Goal: Task Accomplishment & Management: Complete application form

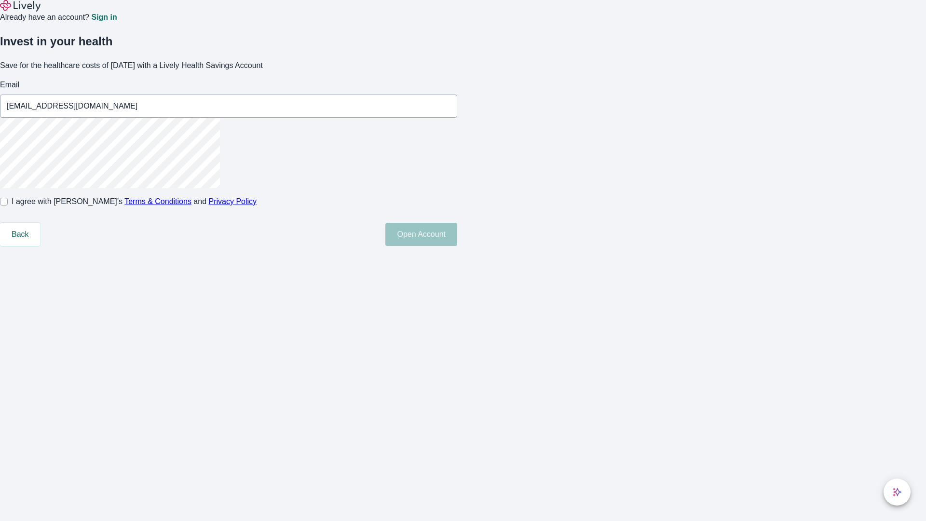
click at [8, 206] on input "I agree with Lively’s Terms & Conditions and Privacy Policy" at bounding box center [4, 202] width 8 height 8
checkbox input "true"
click at [457, 246] on button "Open Account" at bounding box center [421, 234] width 72 height 23
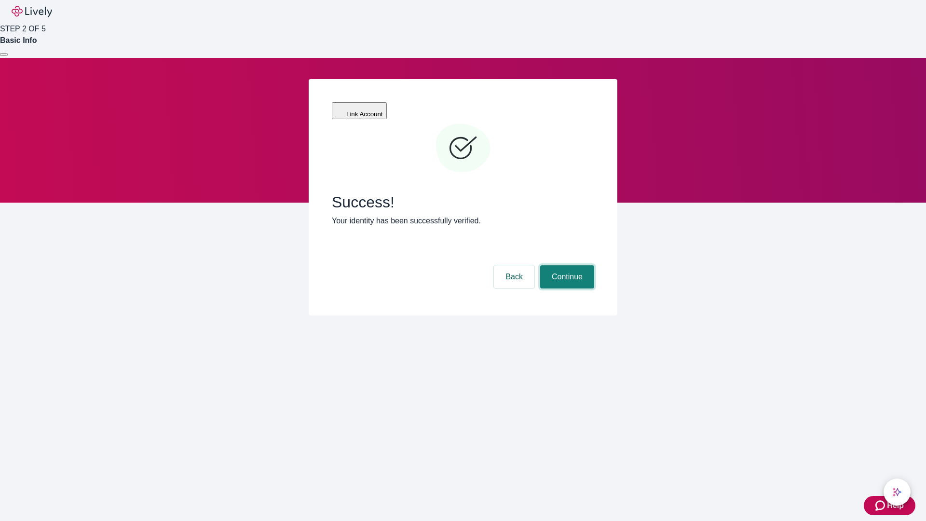
click at [566, 265] on button "Continue" at bounding box center [567, 276] width 54 height 23
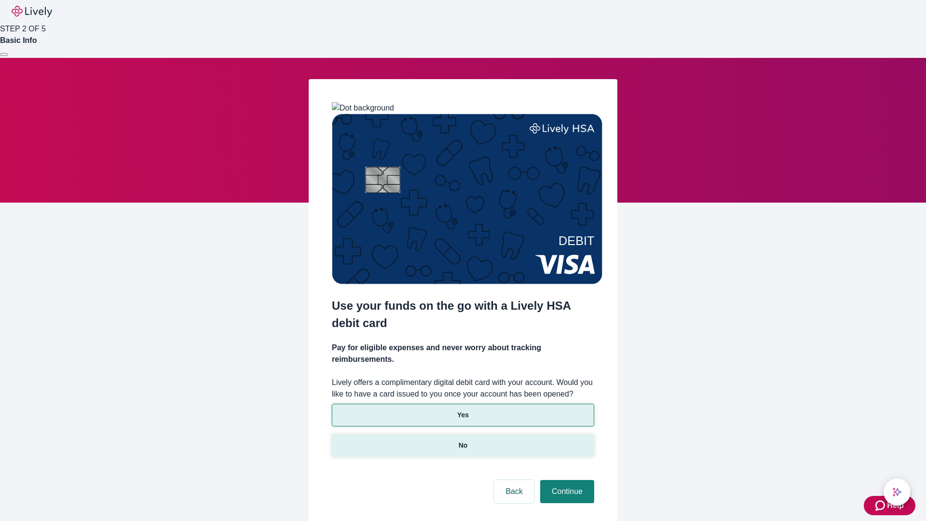
click at [463, 440] on p "No" at bounding box center [463, 445] width 9 height 10
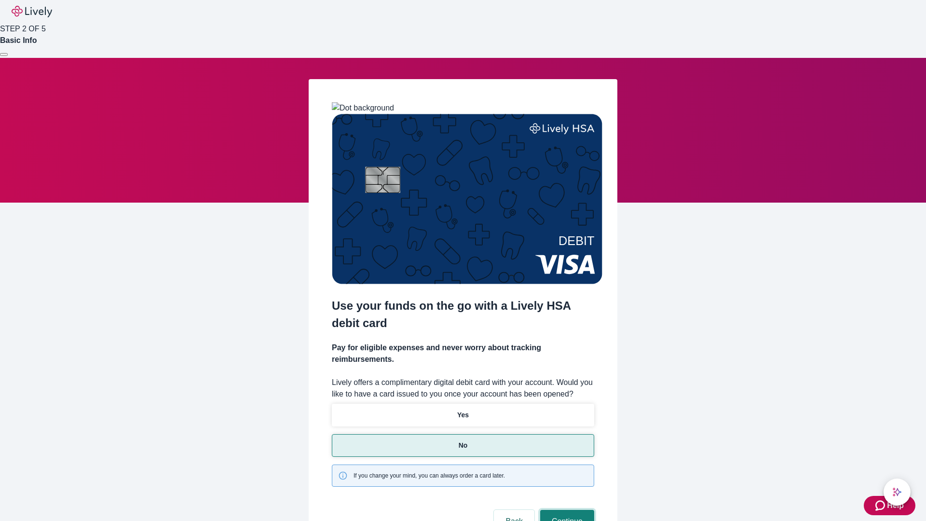
click at [566, 510] on button "Continue" at bounding box center [567, 521] width 54 height 23
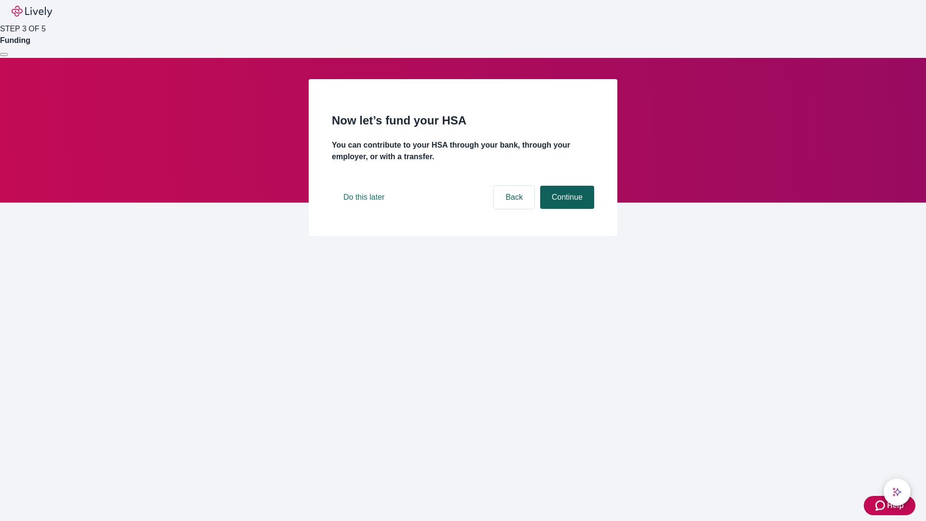
click at [566, 209] on button "Continue" at bounding box center [567, 197] width 54 height 23
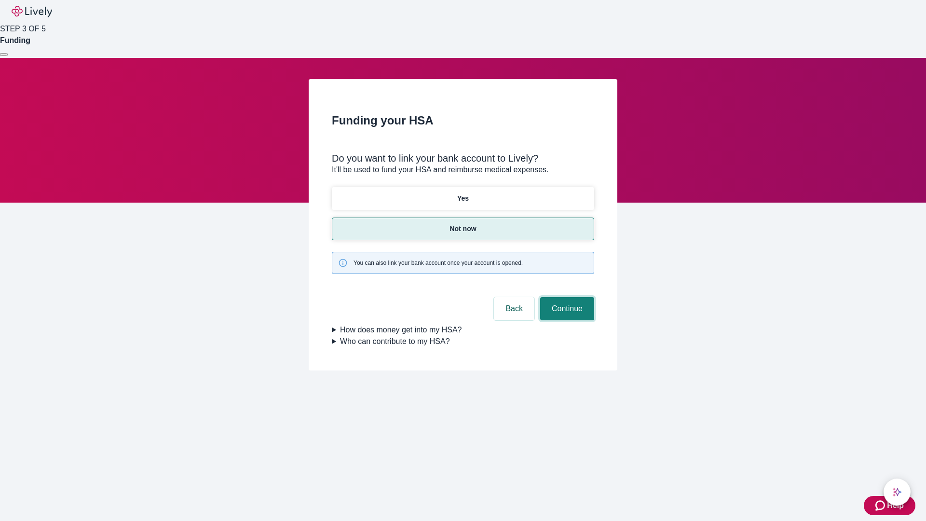
click at [566, 297] on button "Continue" at bounding box center [567, 308] width 54 height 23
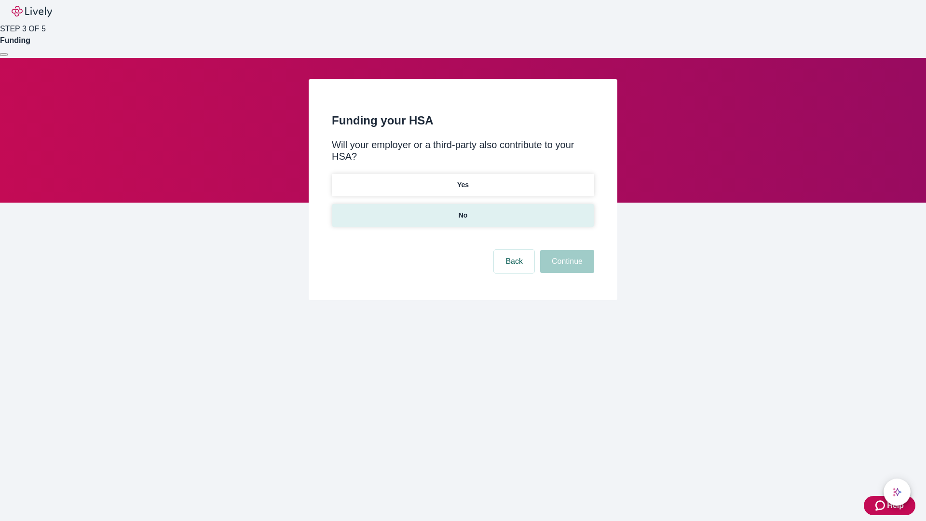
click at [463, 210] on p "No" at bounding box center [463, 215] width 9 height 10
click at [566, 250] on button "Continue" at bounding box center [567, 261] width 54 height 23
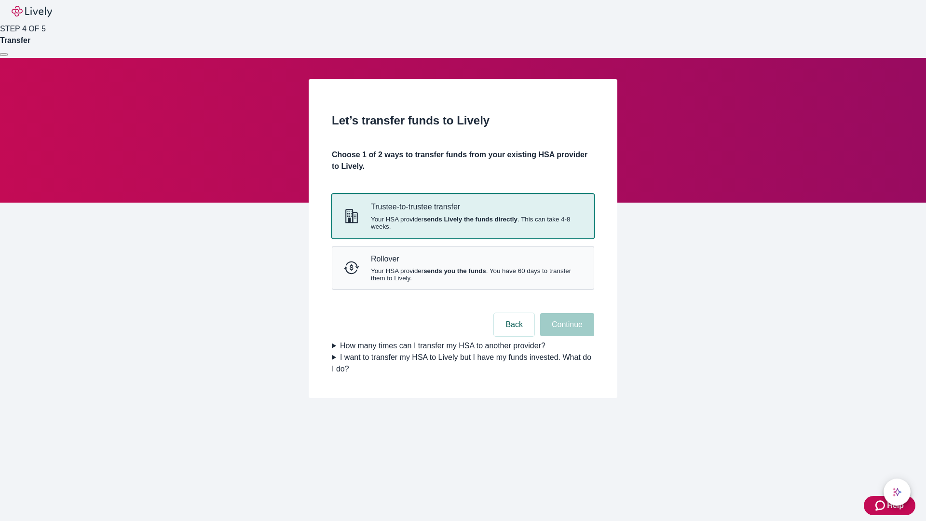
click at [463, 223] on strong "sends Lively the funds directly" at bounding box center [471, 219] width 94 height 7
click at [566, 336] on button "Continue" at bounding box center [567, 324] width 54 height 23
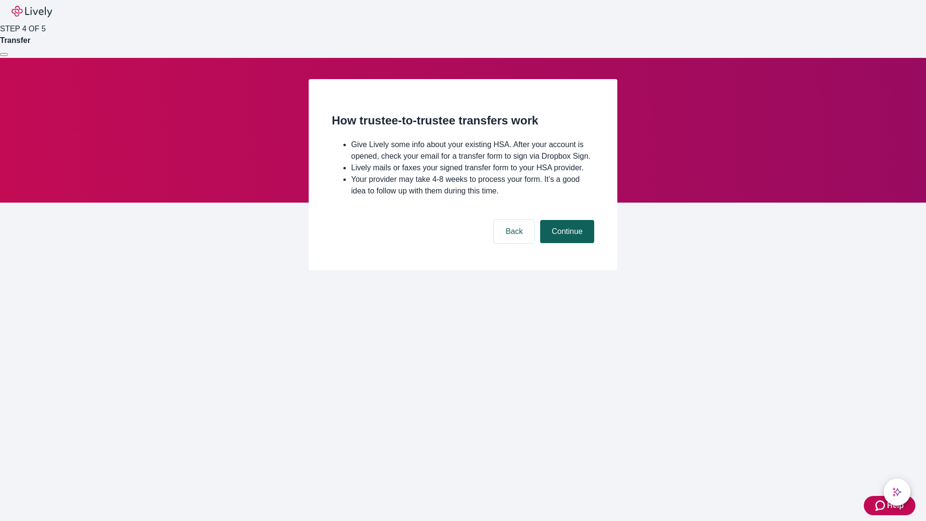
click at [566, 243] on button "Continue" at bounding box center [567, 231] width 54 height 23
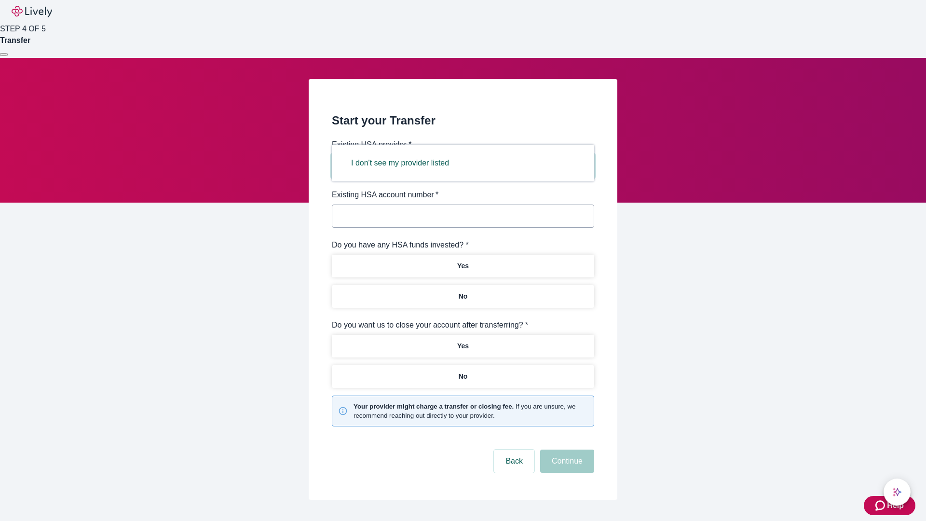
click at [403, 163] on button "I don't see my provider listed" at bounding box center [400, 162] width 121 height 23
type input "Other"
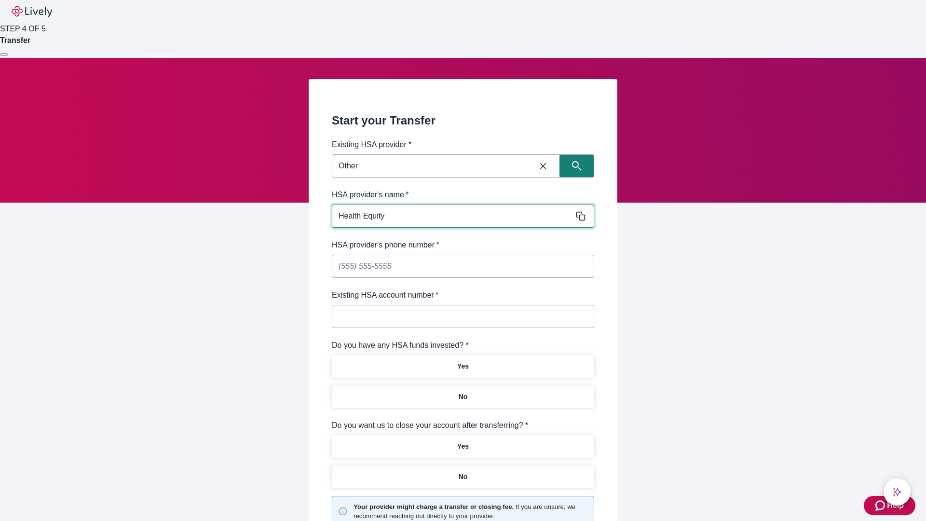
type input "Health Equity"
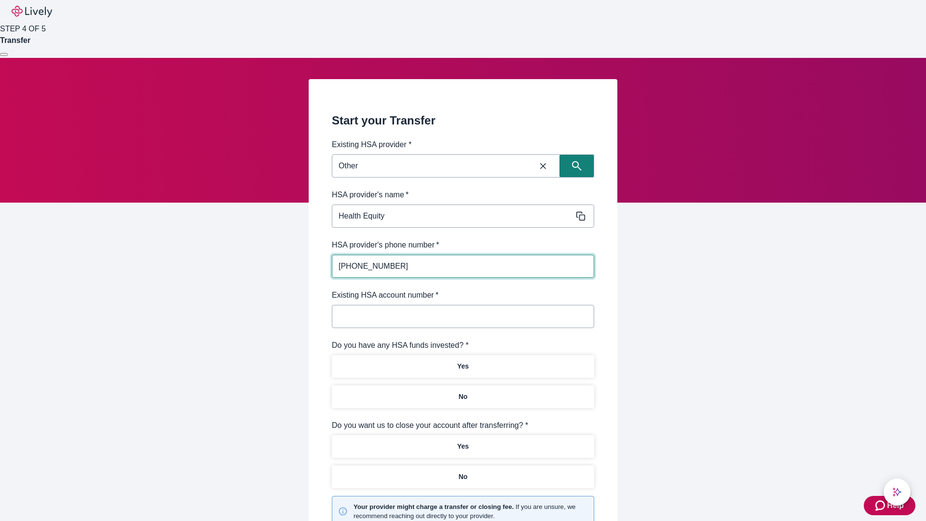
type input "[PHONE_NUMBER]"
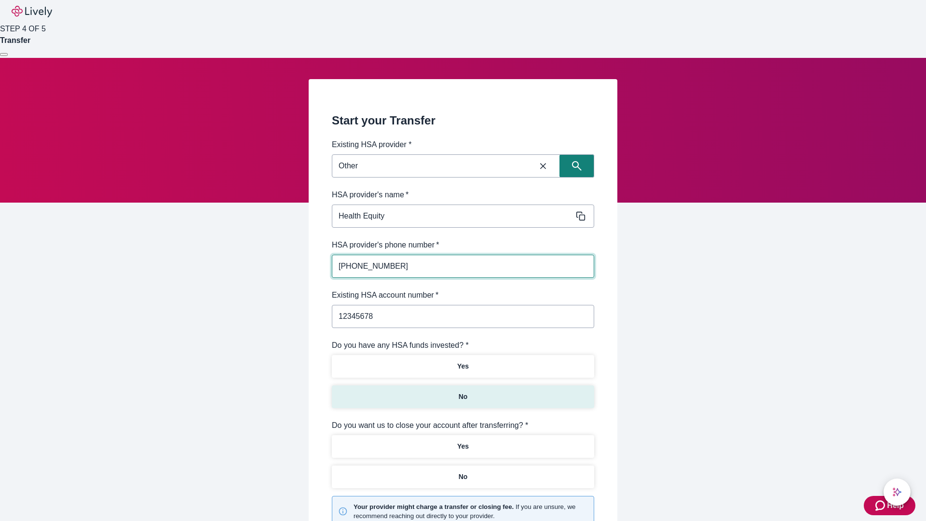
type input "12345678"
click at [463, 392] on p "No" at bounding box center [463, 397] width 9 height 10
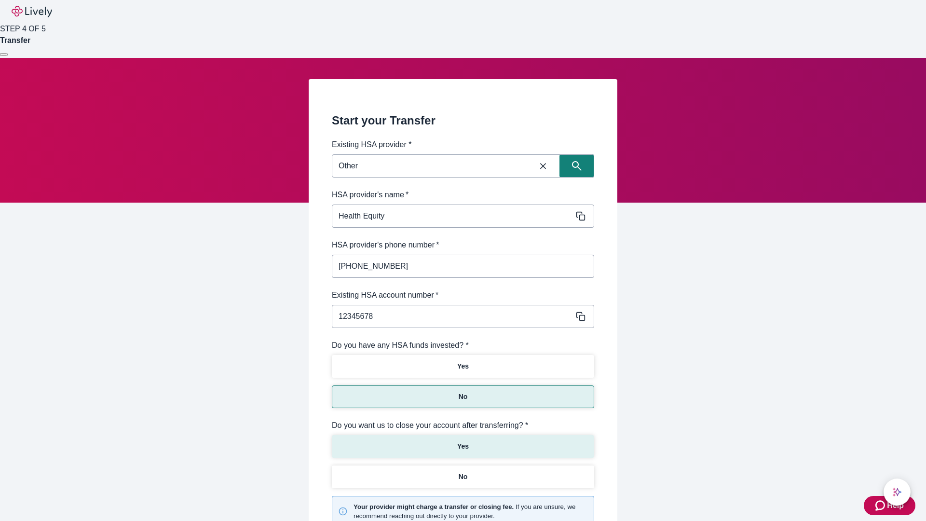
click at [463, 441] on p "Yes" at bounding box center [463, 446] width 12 height 10
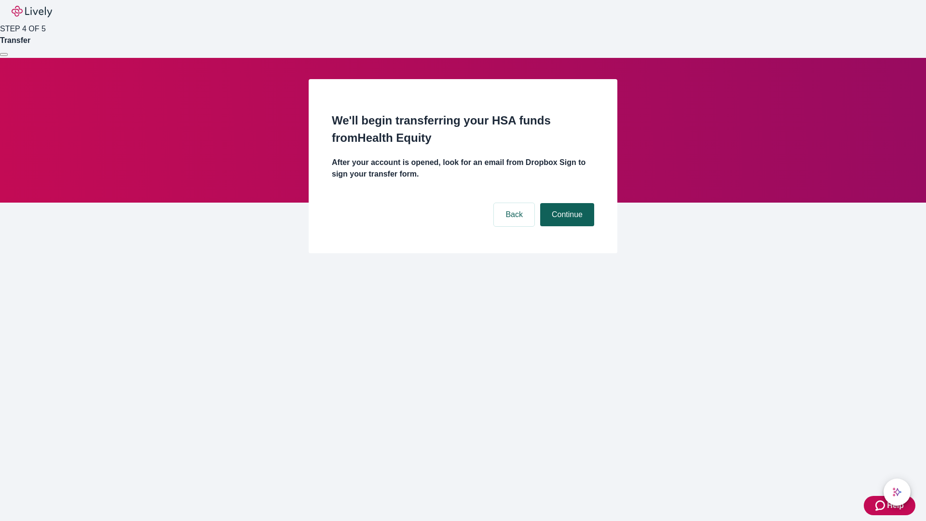
click at [566, 203] on button "Continue" at bounding box center [567, 214] width 54 height 23
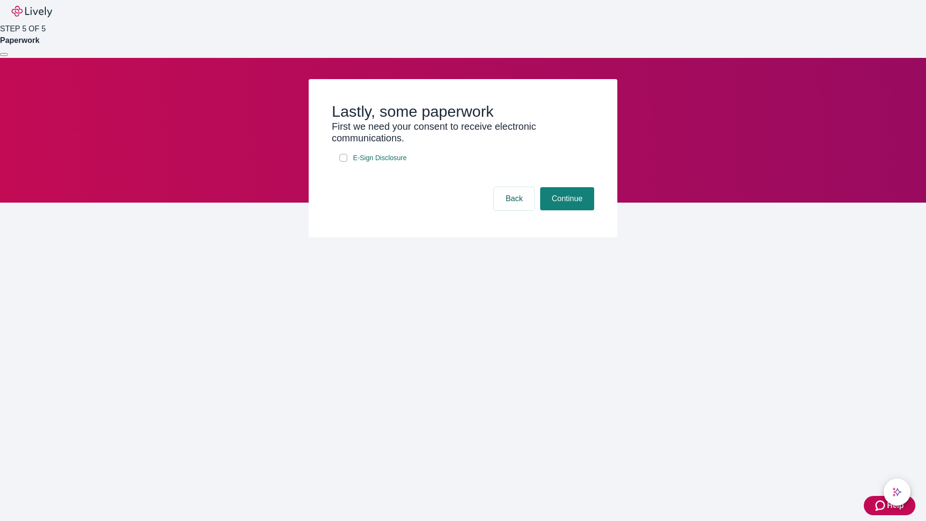
click at [343, 162] on input "E-Sign Disclosure" at bounding box center [344, 158] width 8 height 8
checkbox input "true"
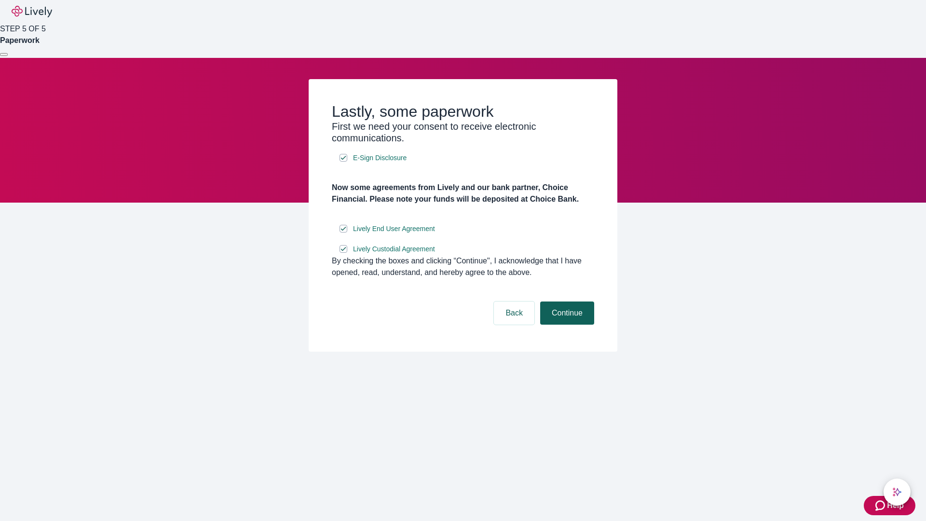
click at [566, 325] on button "Continue" at bounding box center [567, 313] width 54 height 23
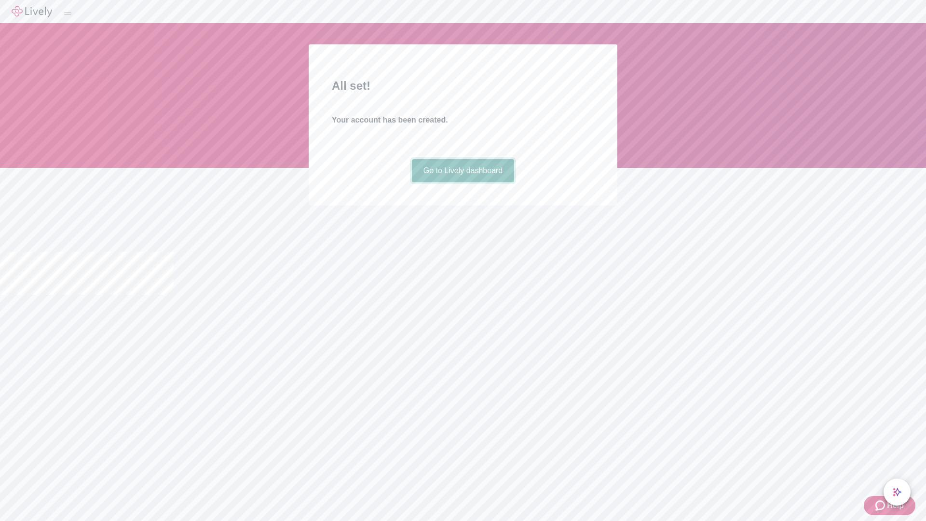
click at [463, 182] on link "Go to Lively dashboard" at bounding box center [463, 170] width 103 height 23
